Goal: Find specific page/section: Find specific page/section

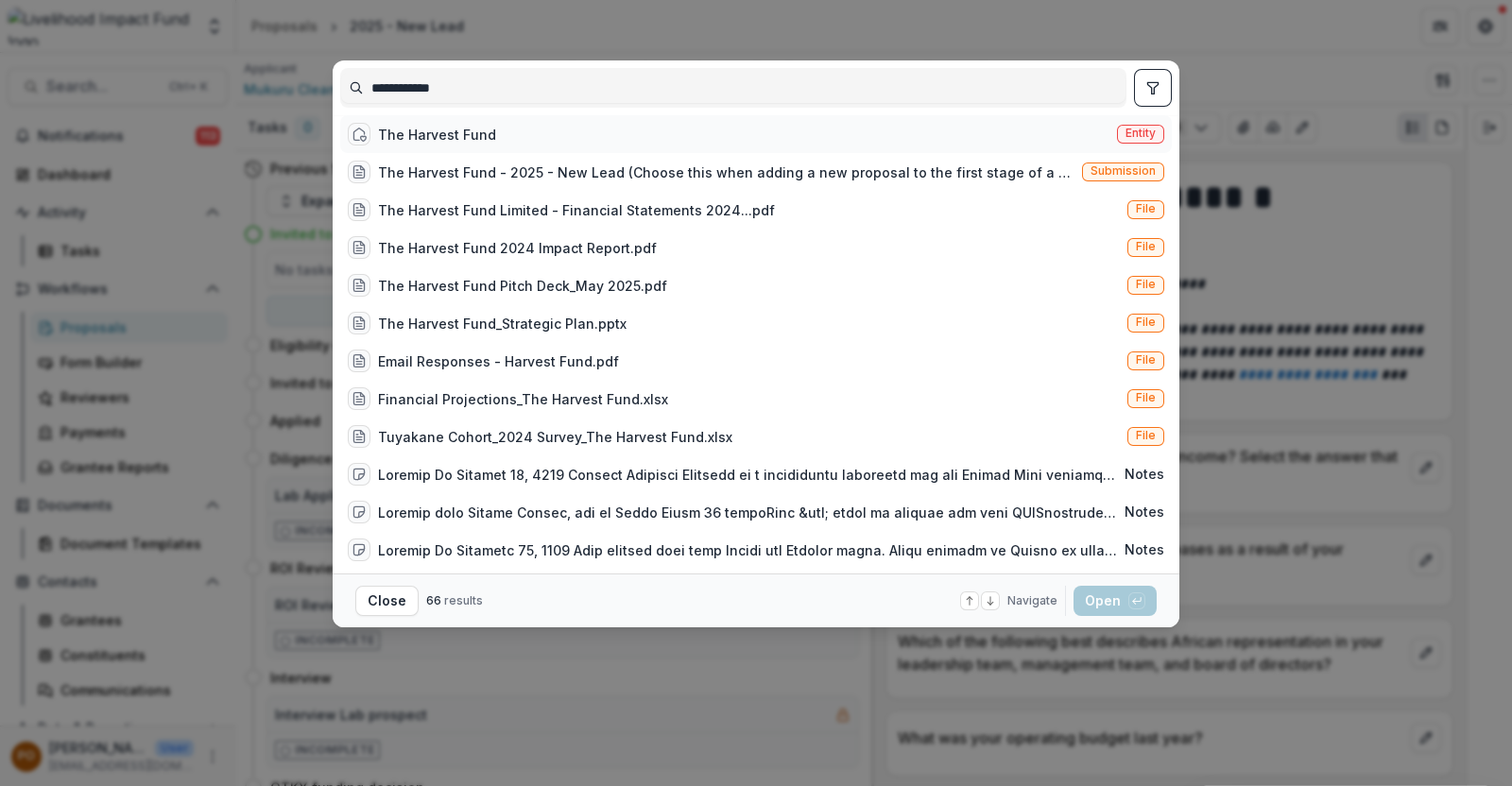
type input "**********"
click at [482, 144] on div "The Harvest Fund" at bounding box center [436, 135] width 118 height 20
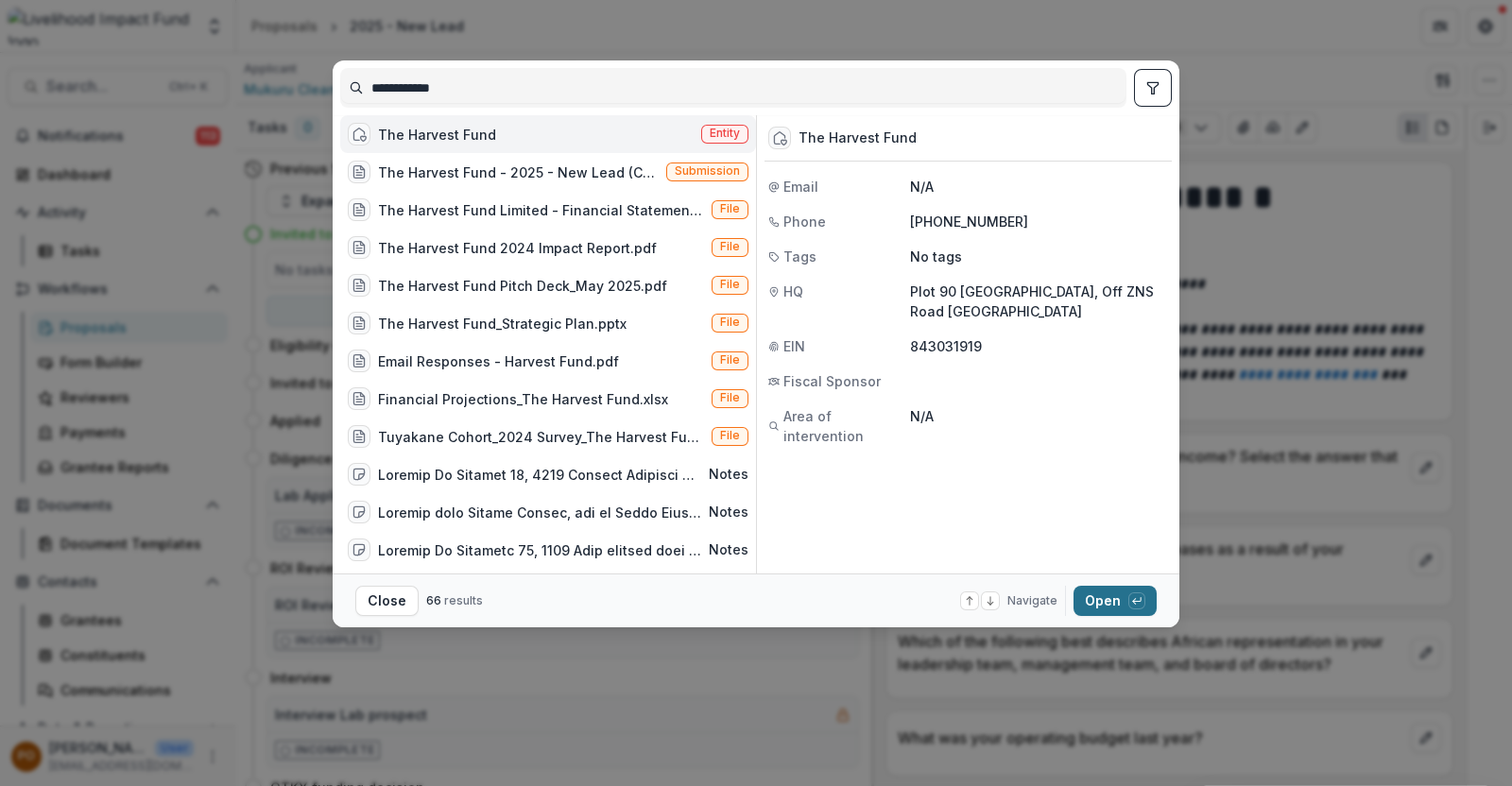
click at [1110, 592] on button "Open with enter key" at bounding box center [1115, 600] width 84 height 30
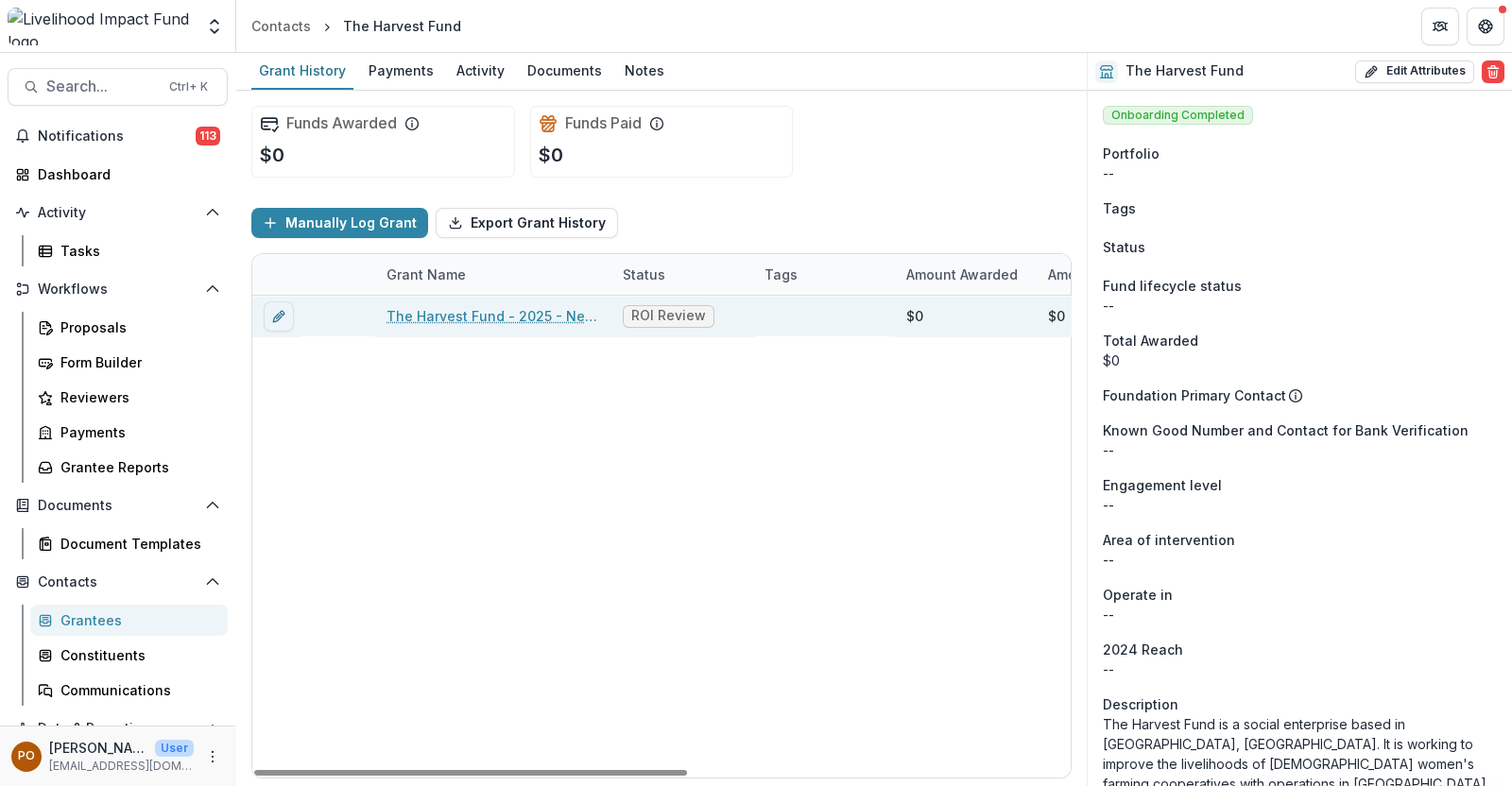
click at [419, 310] on link "The Harvest Fund - 2025 - New Lead" at bounding box center [493, 316] width 213 height 20
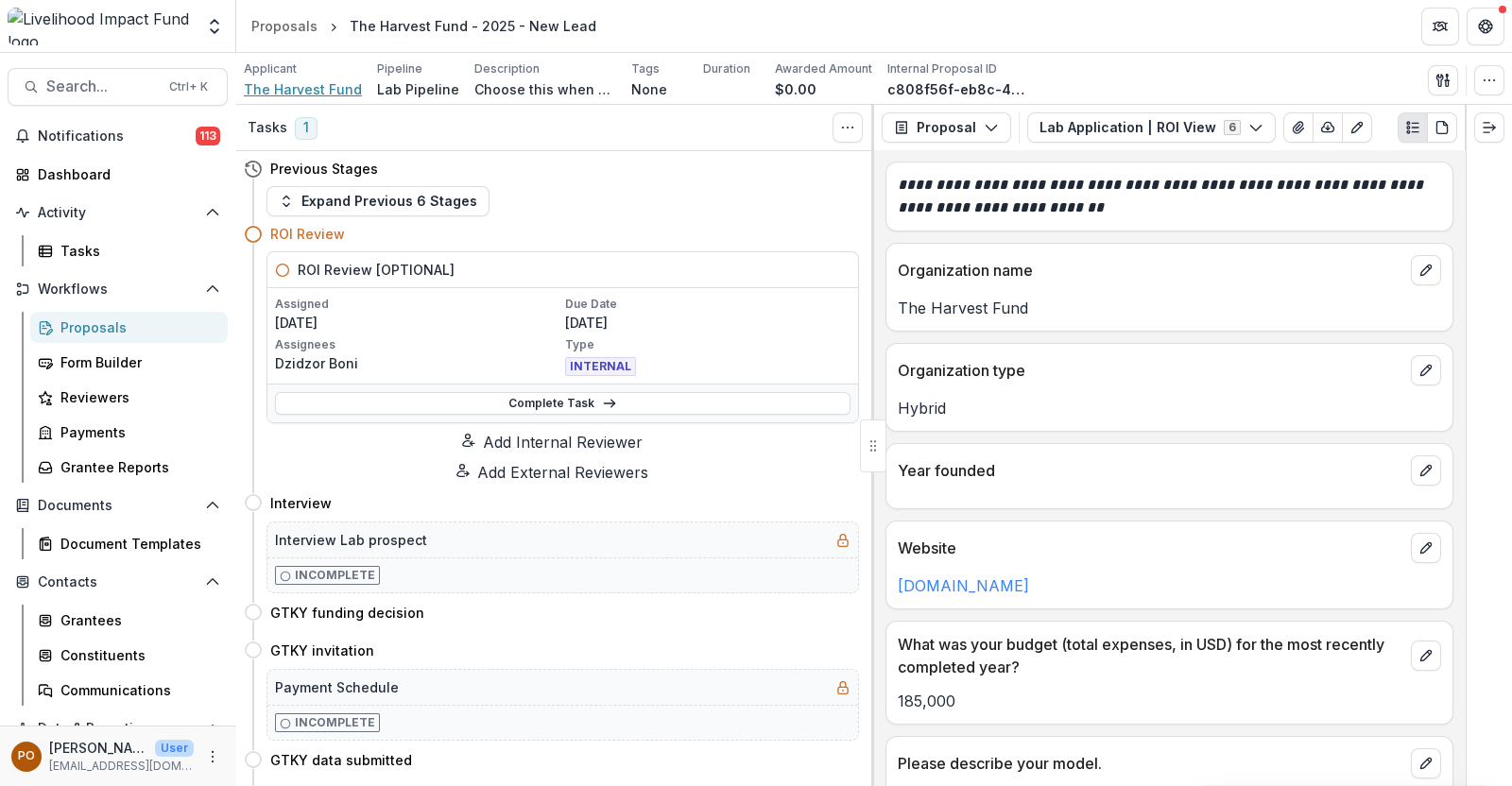
click at [335, 88] on span "The Harvest Fund" at bounding box center [303, 89] width 118 height 20
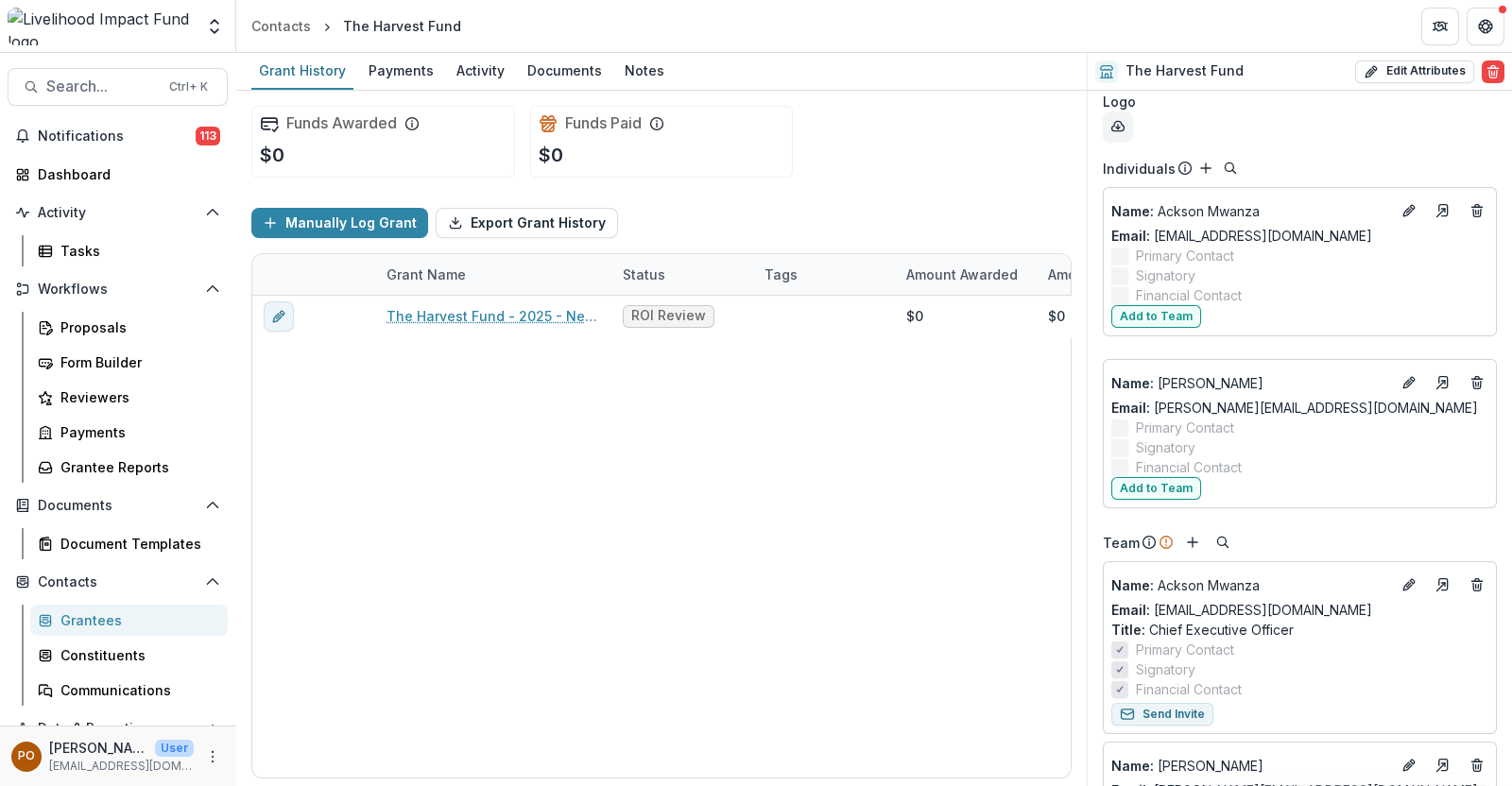
scroll to position [1095, 0]
